Goal: Communication & Community: Answer question/provide support

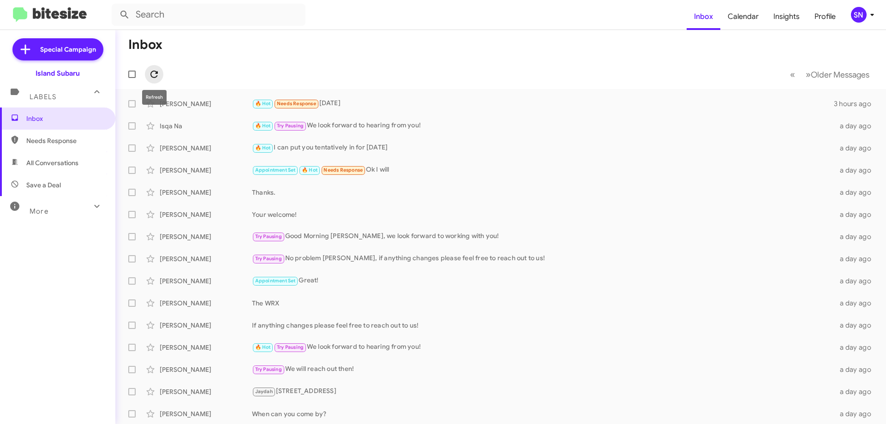
click at [155, 75] on icon at bounding box center [154, 74] width 11 height 11
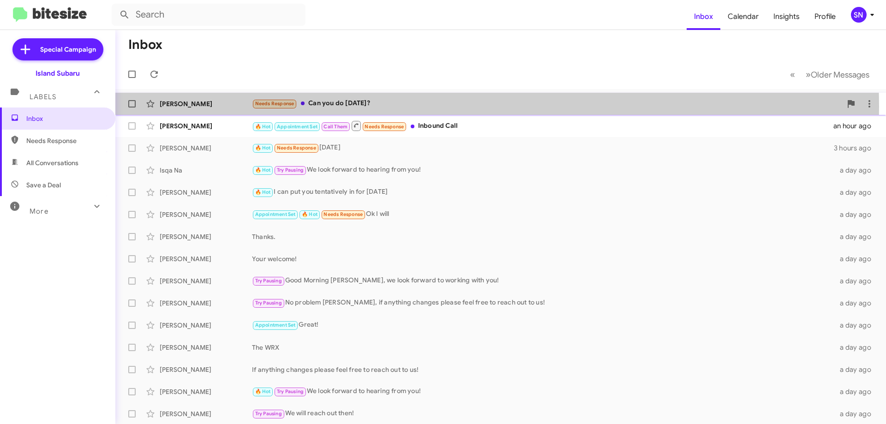
click at [409, 107] on div "Needs Response Can you do [DATE]?" at bounding box center [547, 103] width 590 height 11
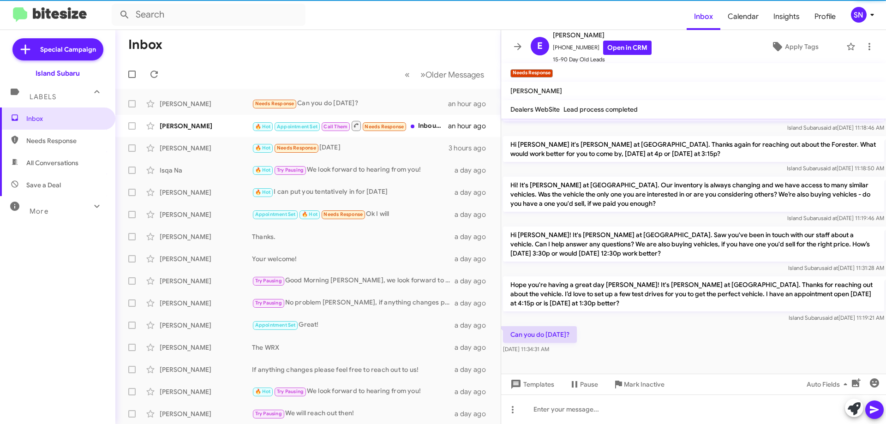
scroll to position [619, 0]
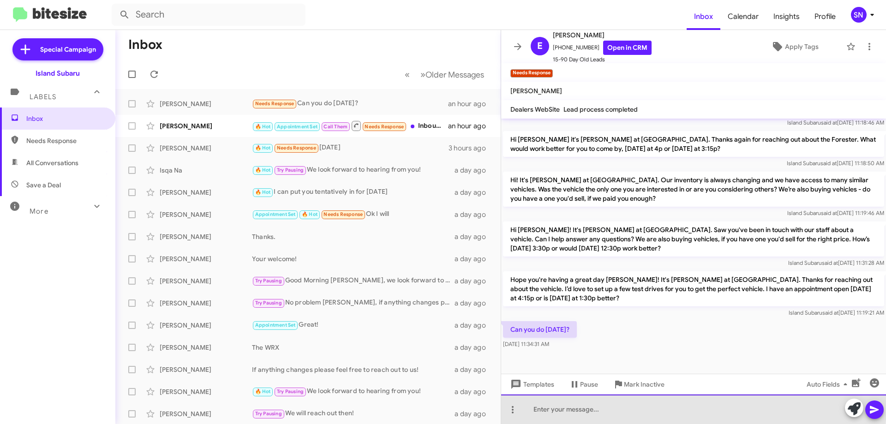
click at [547, 403] on div at bounding box center [693, 410] width 385 height 30
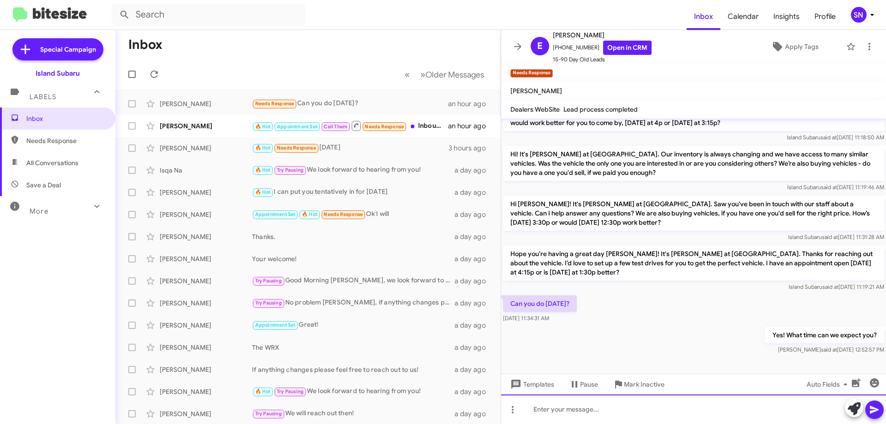
scroll to position [653, 0]
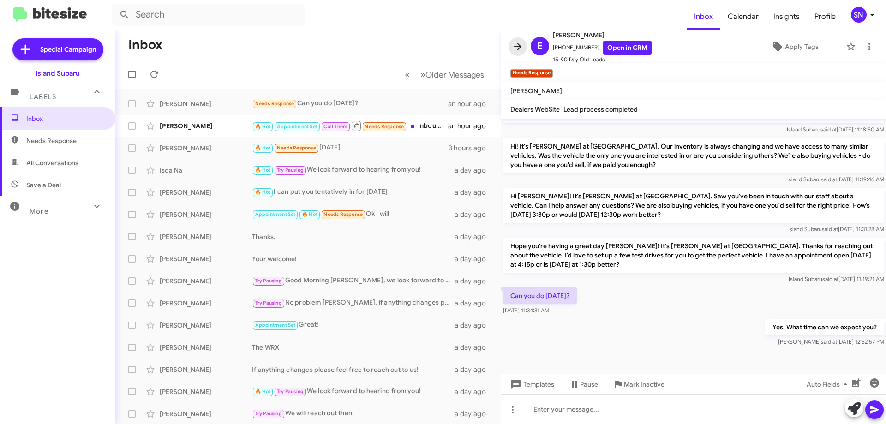
click at [515, 49] on icon at bounding box center [517, 46] width 11 height 11
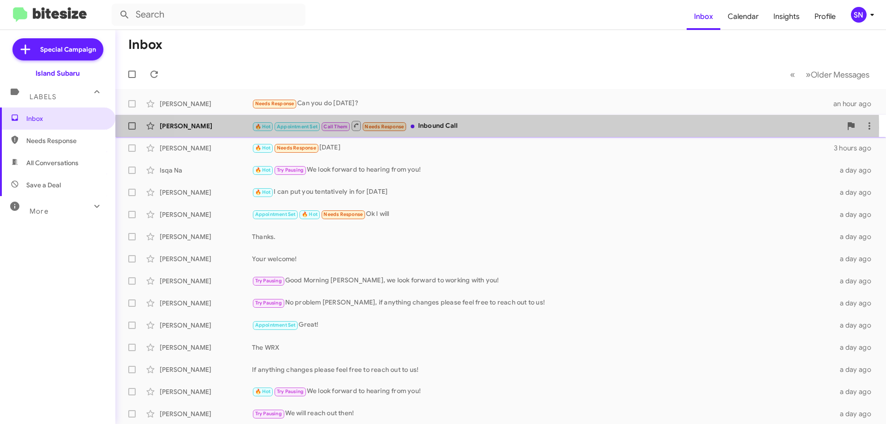
click at [468, 127] on div "🔥 Hot Appointment Set Call Them Needs Response Inbound Call" at bounding box center [547, 126] width 590 height 12
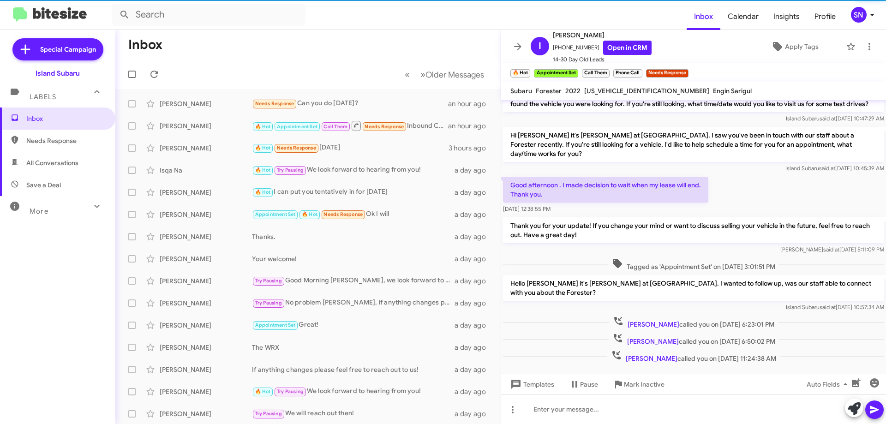
scroll to position [71, 0]
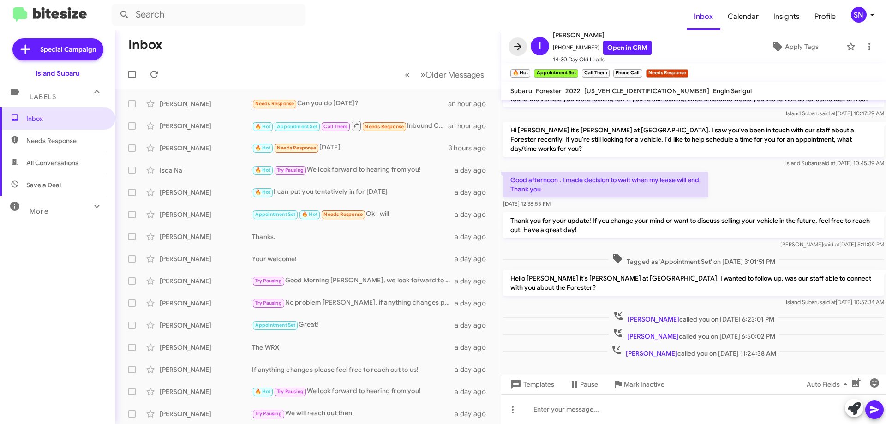
click at [517, 49] on icon at bounding box center [517, 46] width 11 height 11
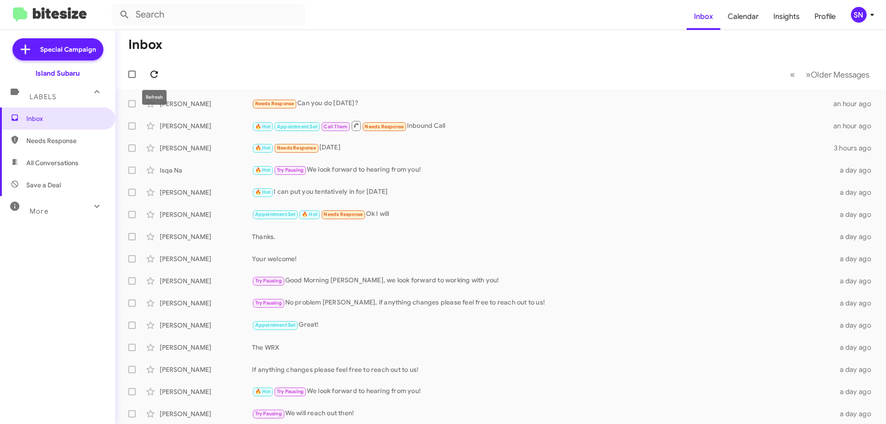
click at [158, 70] on icon at bounding box center [154, 74] width 11 height 11
